Goal: Transaction & Acquisition: Register for event/course

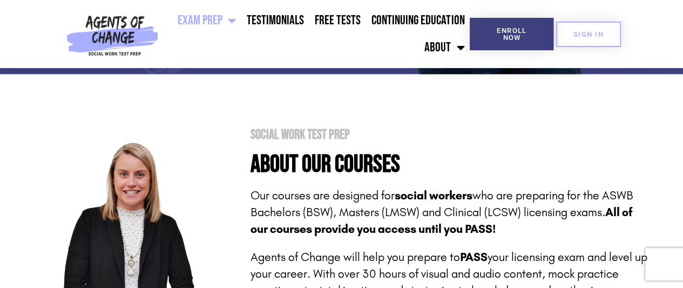
scroll to position [300, 0]
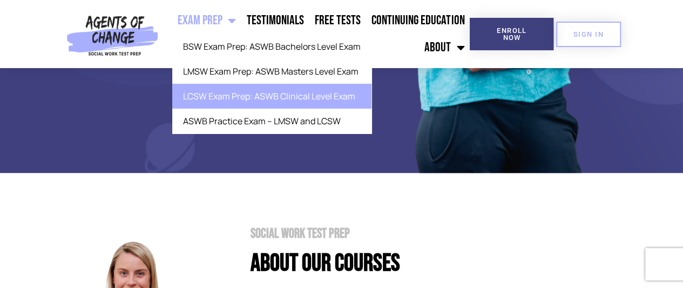
click at [245, 92] on link "LCSW Exam Prep: ASWB Clinical Level Exam" at bounding box center [271, 96] width 199 height 25
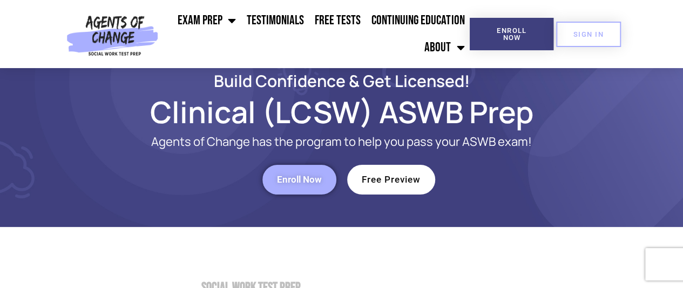
scroll to position [21, 0]
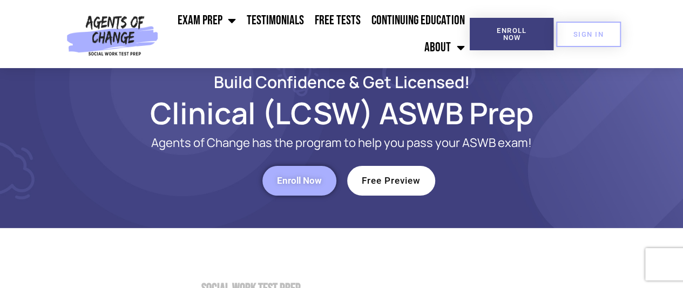
click at [309, 179] on span "Enroll Now" at bounding box center [299, 180] width 45 height 9
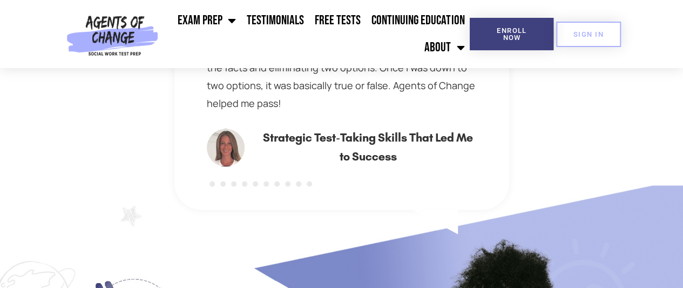
scroll to position [678, 0]
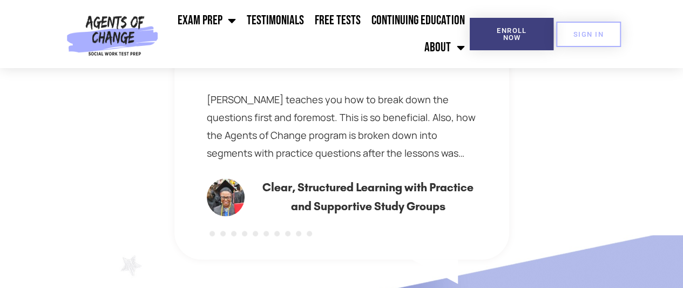
click at [210, 233] on button at bounding box center [211, 233] width 5 height 5
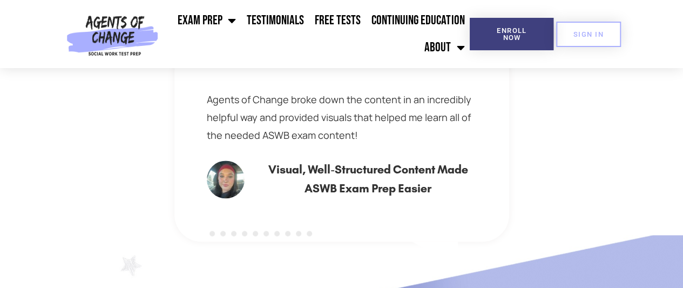
drag, startPoint x: 366, startPoint y: 136, endPoint x: 376, endPoint y: 156, distance: 22.2
click at [376, 156] on div "Agents of Change broke down the content in an incredibly helpful way and provid…" at bounding box center [341, 143] width 335 height 197
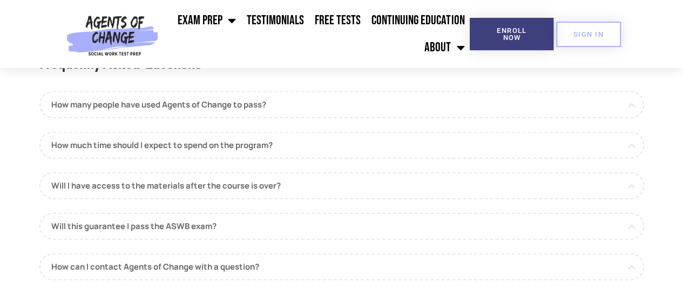
scroll to position [1200, 0]
click at [625, 105] on link "How many people have used Agents of Change to pass?" at bounding box center [341, 104] width 605 height 27
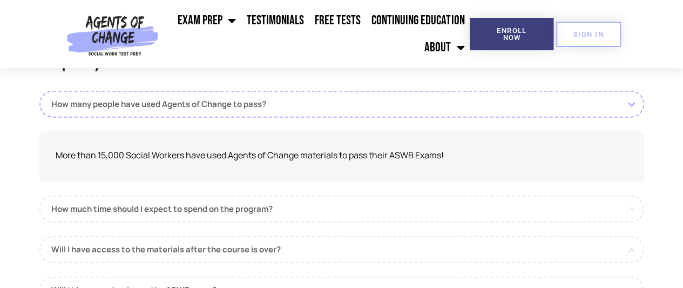
scroll to position [1240, 0]
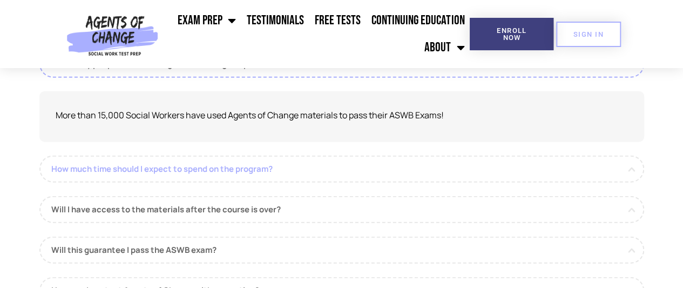
click at [361, 167] on link "How much time should I expect to spend on the program?" at bounding box center [341, 168] width 605 height 27
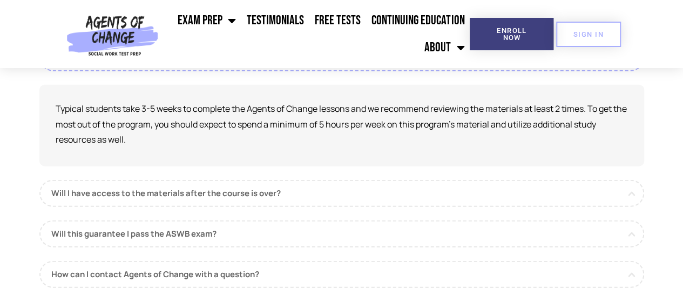
scroll to position [1291, 0]
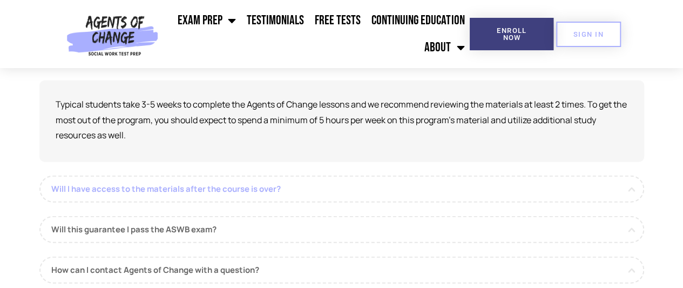
click at [308, 190] on link "Will I have access to the materials after the course is over?" at bounding box center [341, 188] width 605 height 27
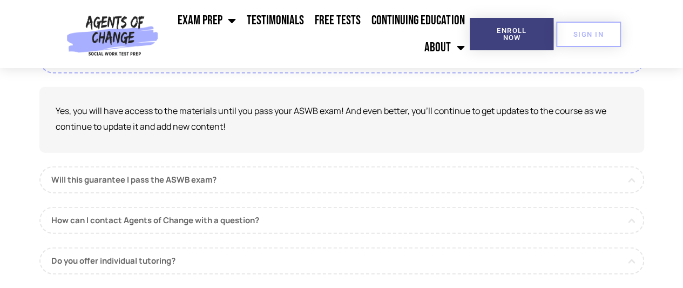
scroll to position [1327, 0]
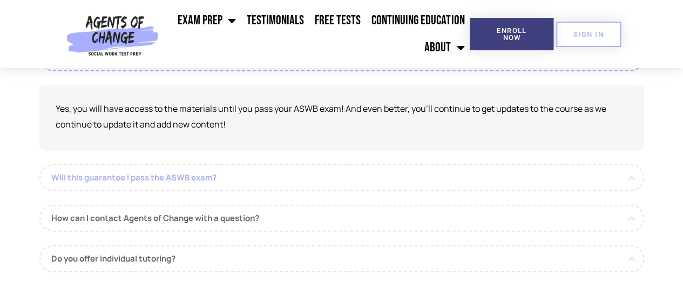
click at [287, 181] on link "Will this guarantee I pass the ASWB exam?" at bounding box center [341, 177] width 605 height 27
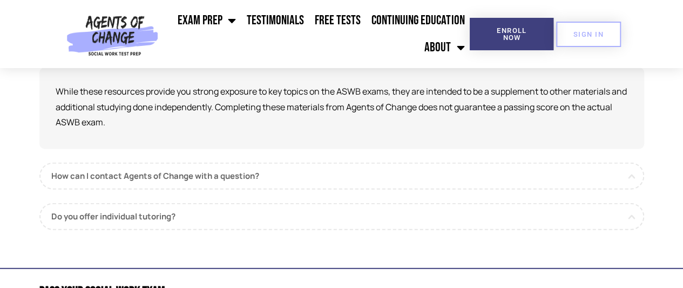
scroll to position [1385, 0]
click at [318, 185] on link "How can I contact Agents of Change with a question?" at bounding box center [341, 175] width 605 height 27
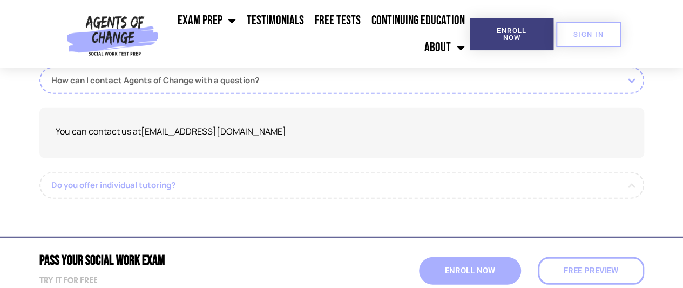
click at [268, 184] on link "Do you offer individual tutoring?" at bounding box center [341, 185] width 605 height 27
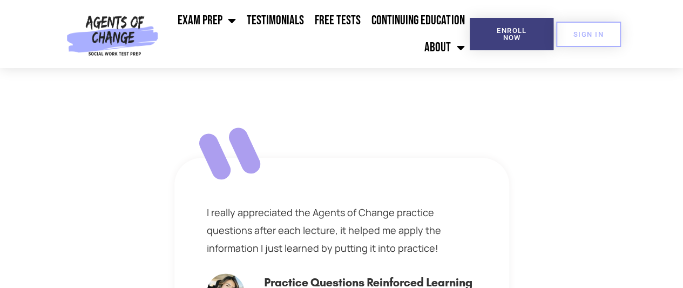
scroll to position [530, 0]
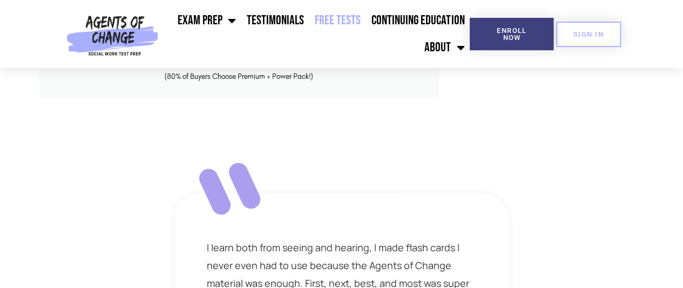
click at [336, 31] on link "Free Tests" at bounding box center [337, 20] width 57 height 27
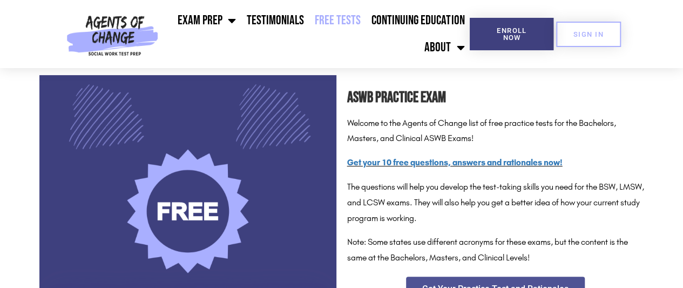
scroll to position [159, 0]
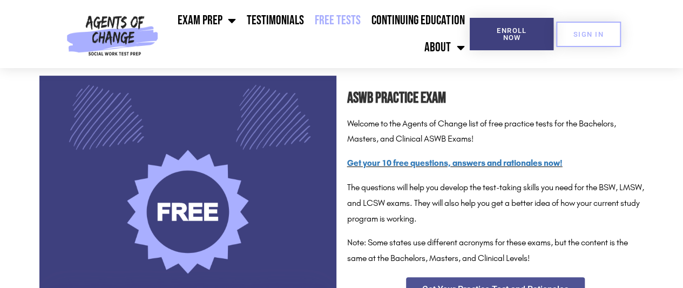
click at [540, 151] on div "ASWB Practice Exam Welcome to the Agents of Change list of free practice tests …" at bounding box center [495, 176] width 297 height 180
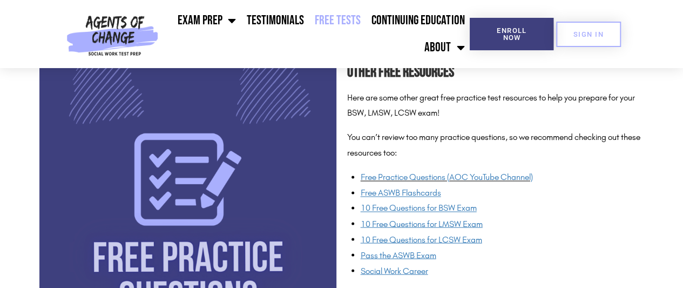
scroll to position [843, 0]
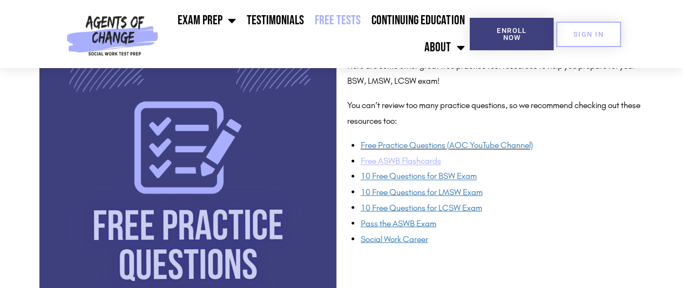
click at [394, 158] on u "Free ASWB Flashcards" at bounding box center [401, 160] width 80 height 10
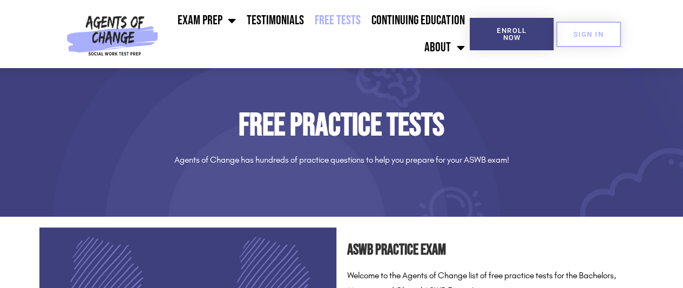
scroll to position [0, 0]
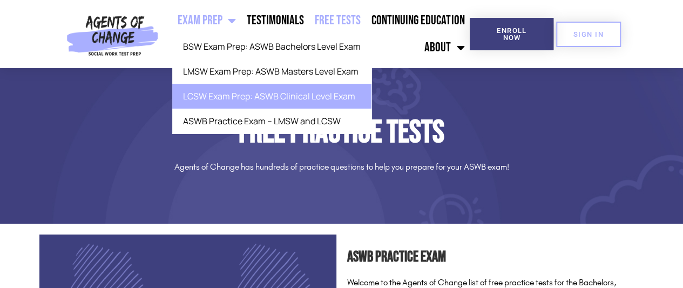
click at [224, 97] on link "LCSW Exam Prep: ASWB Clinical Level Exam" at bounding box center [271, 96] width 199 height 25
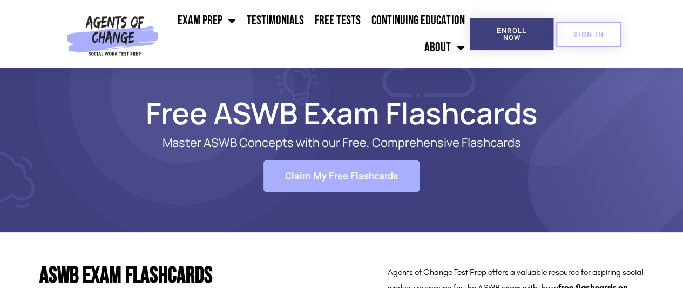
scroll to position [106, 0]
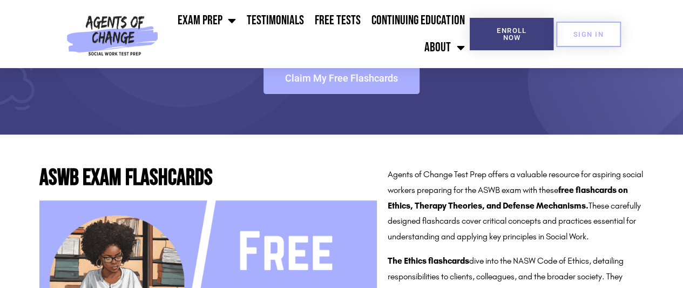
click at [315, 78] on span "Claim My Free Flashcards" at bounding box center [341, 78] width 113 height 10
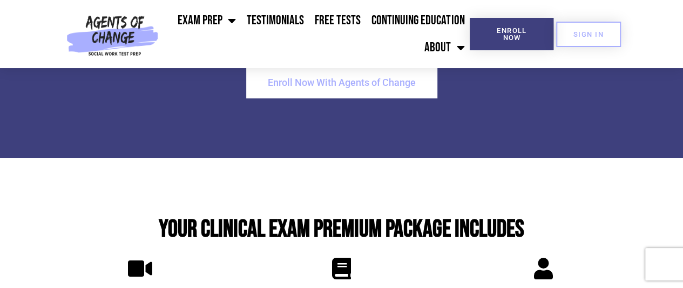
scroll to position [2250, 0]
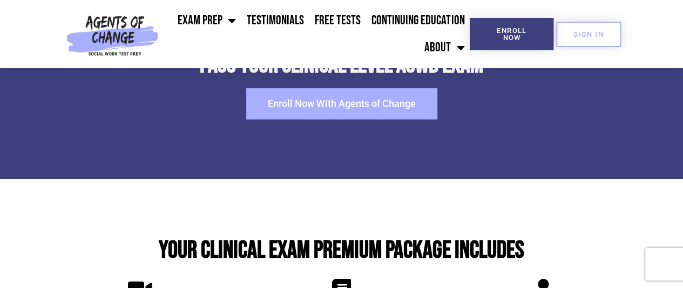
click at [285, 90] on link "Enroll Now With Agents of Change" at bounding box center [341, 103] width 191 height 31
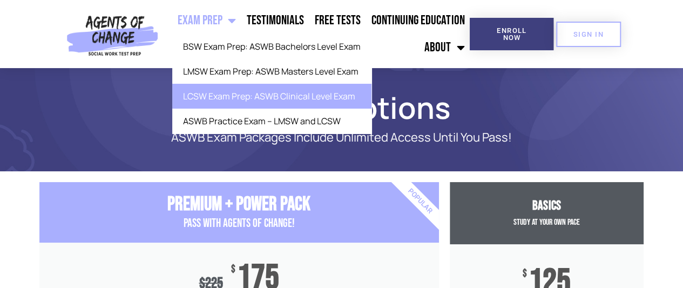
click at [242, 98] on link "LCSW Exam Prep: ASWB Clinical Level Exam" at bounding box center [271, 96] width 199 height 25
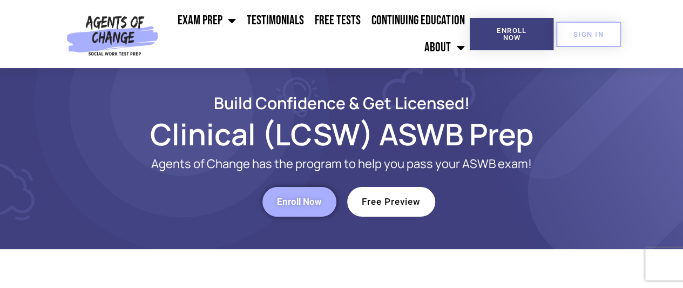
click at [301, 199] on span "Enroll Now" at bounding box center [299, 201] width 45 height 9
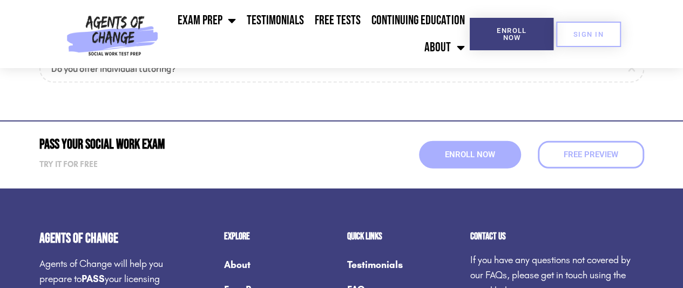
scroll to position [1438, 0]
